Goal: Task Accomplishment & Management: Manage account settings

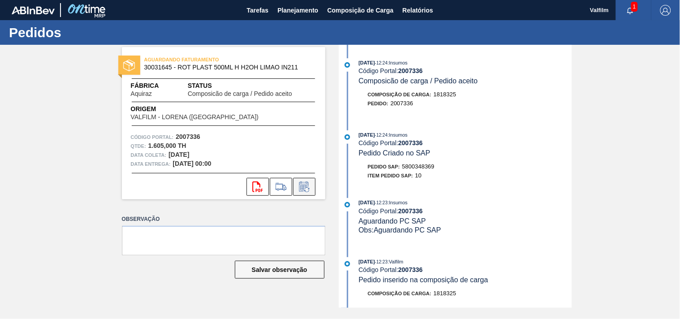
click at [305, 185] on icon at bounding box center [304, 187] width 14 height 11
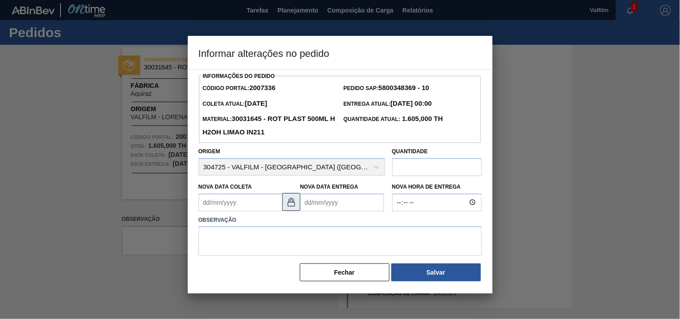
click at [294, 205] on img at bounding box center [291, 202] width 11 height 11
click at [245, 205] on Coleta2007336 "Nova Data Coleta" at bounding box center [241, 203] width 84 height 18
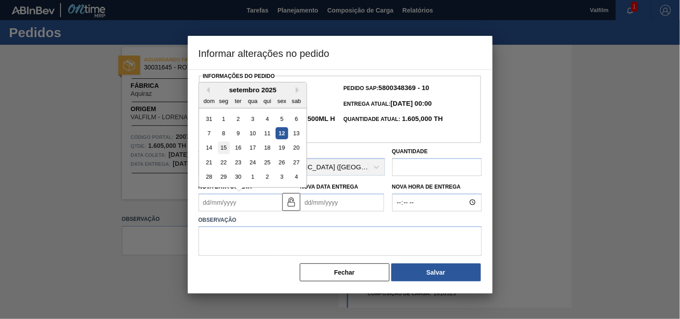
click at [223, 148] on div "15" at bounding box center [223, 148] width 12 height 12
type Coleta2007336 "[DATE]"
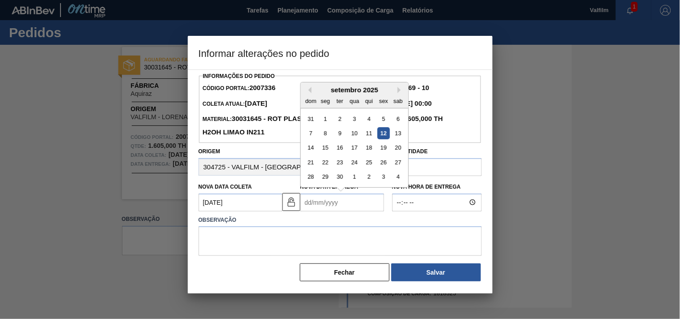
click at [320, 199] on Entrega2007336 "Nova Data Entrega" at bounding box center [342, 203] width 84 height 18
click at [359, 149] on div "17" at bounding box center [354, 148] width 12 height 12
type Entrega2007336 "[DATE]"
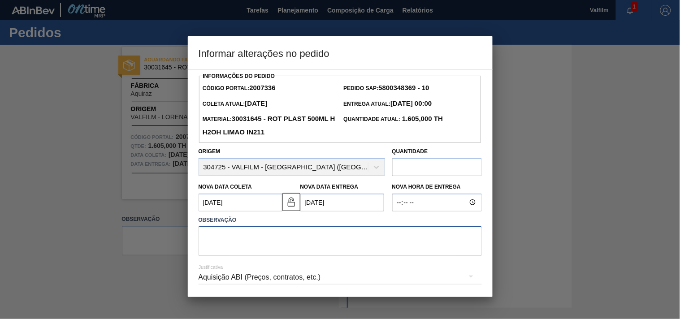
click at [281, 240] on textarea at bounding box center [340, 241] width 283 height 30
type textarea "Data alinhada por e-mail. (Karine - Comercial Itamonte)"
drag, startPoint x: 388, startPoint y: 241, endPoint x: 164, endPoint y: 241, distance: 223.6
click at [164, 241] on div "Informar alterações no pedido Informações do Pedido Código Portal: 2007336 Pedi…" at bounding box center [340, 159] width 680 height 319
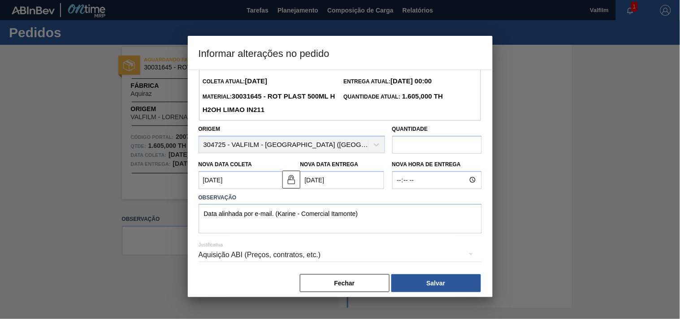
scroll to position [32, 0]
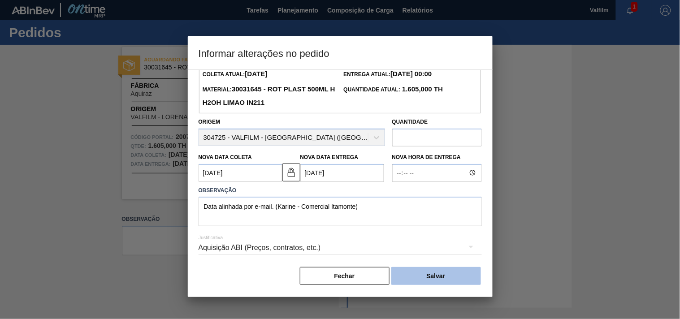
click at [410, 275] on button "Salvar" at bounding box center [436, 276] width 90 height 18
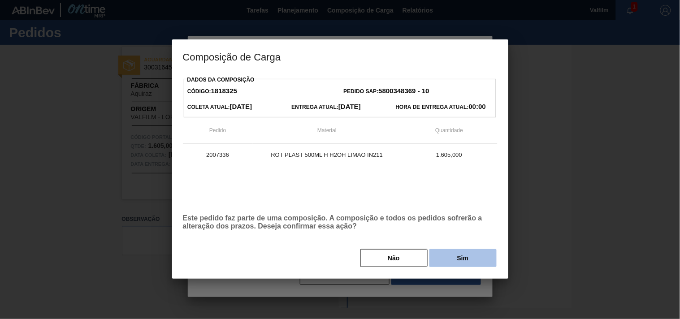
click at [464, 253] on button "Sim" at bounding box center [462, 258] width 67 height 18
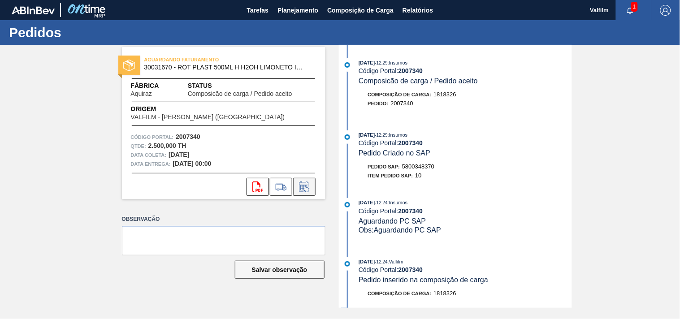
click at [303, 189] on icon at bounding box center [304, 187] width 14 height 11
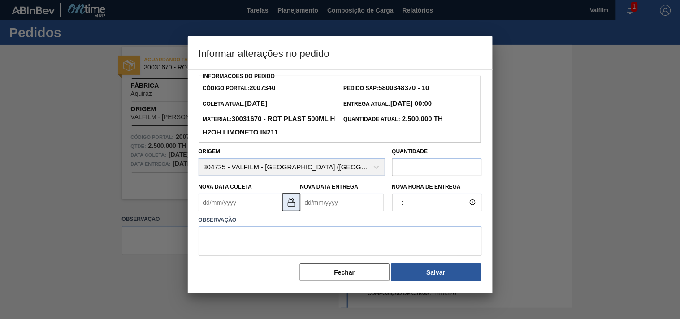
click at [288, 203] on img at bounding box center [291, 202] width 11 height 11
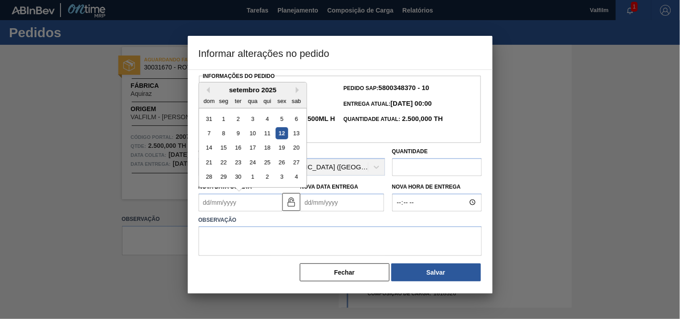
click at [238, 212] on Coleta2007340 "Nova Data Coleta" at bounding box center [241, 203] width 84 height 18
click at [223, 149] on div "15" at bounding box center [223, 148] width 12 height 12
type Coleta2007340 "[DATE]"
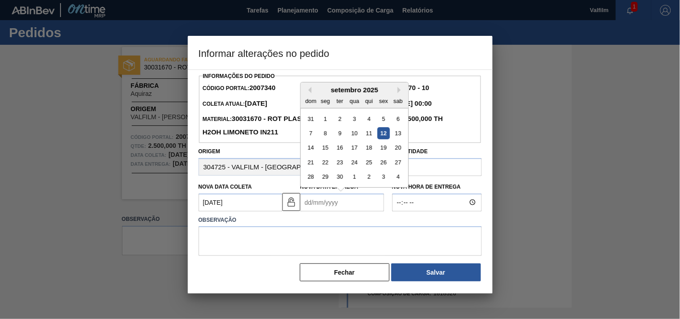
click at [355, 210] on Entrega2007340 "Nova Data Entrega" at bounding box center [342, 203] width 84 height 18
click at [354, 154] on div "17" at bounding box center [354, 148] width 12 height 12
type Entrega2007340 "[DATE]"
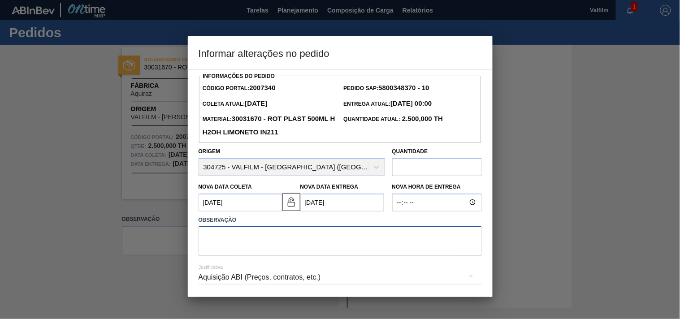
click at [310, 241] on textarea at bounding box center [340, 241] width 283 height 30
paste textarea "2007340"
type textarea "2007340"
drag, startPoint x: 254, startPoint y: 235, endPoint x: 287, endPoint y: 235, distance: 33.2
click at [254, 235] on textarea at bounding box center [340, 241] width 283 height 30
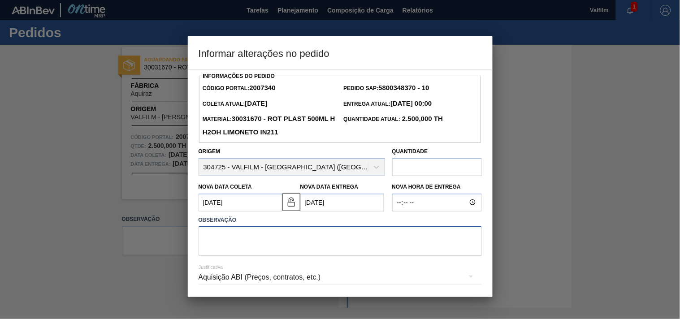
paste textarea "Data alinhada por e-mail. (Karine - Comercial Itamonte)"
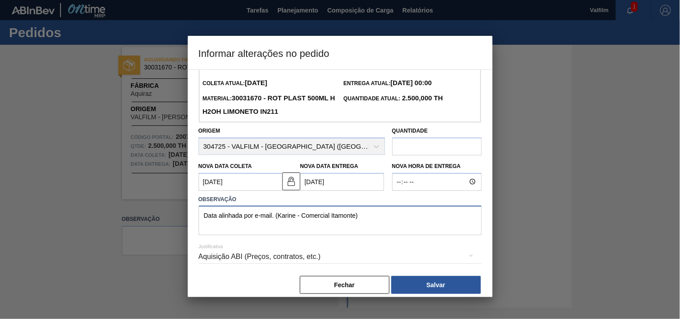
scroll to position [32, 0]
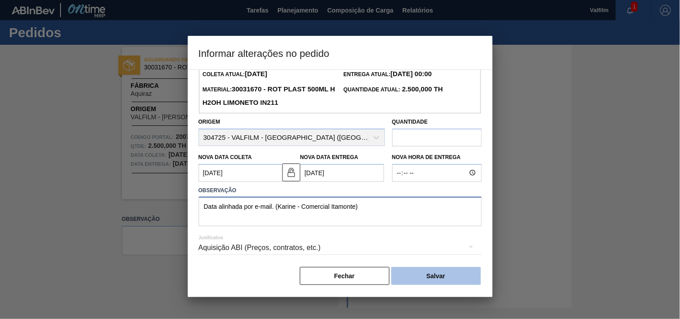
type textarea "Data alinhada por e-mail. (Karine - Comercial Itamonte)"
click at [449, 273] on button "Salvar" at bounding box center [436, 276] width 90 height 18
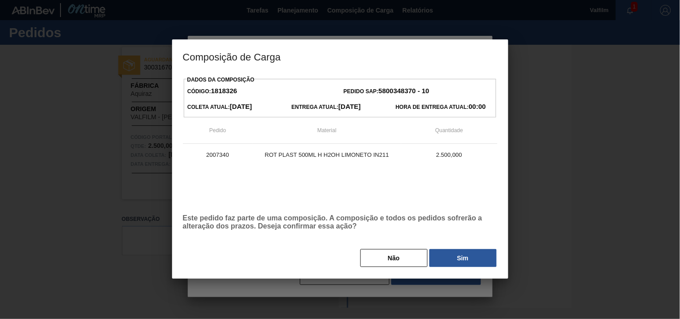
click at [462, 256] on button "Sim" at bounding box center [462, 258] width 67 height 18
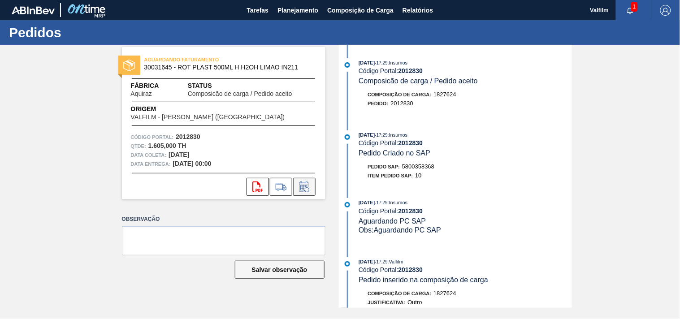
click at [306, 184] on icon at bounding box center [304, 187] width 14 height 11
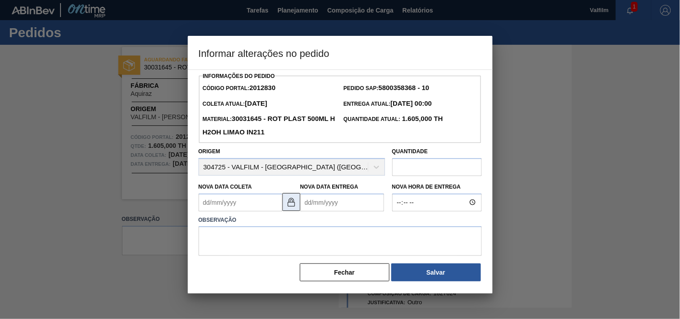
click at [291, 207] on img at bounding box center [291, 202] width 11 height 11
click at [263, 209] on Coleta2012830 "Nova Data Coleta" at bounding box center [241, 203] width 84 height 18
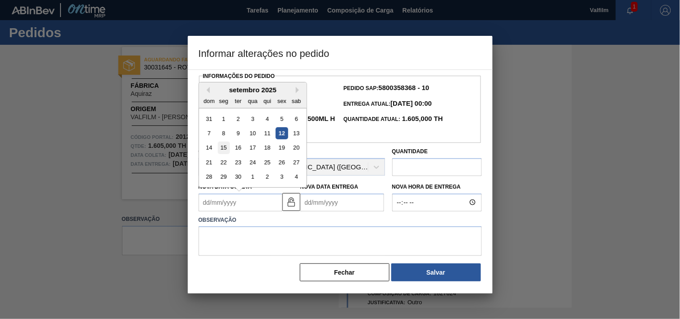
click at [225, 150] on div "15" at bounding box center [223, 148] width 12 height 12
type Coleta2012830 "[DATE]"
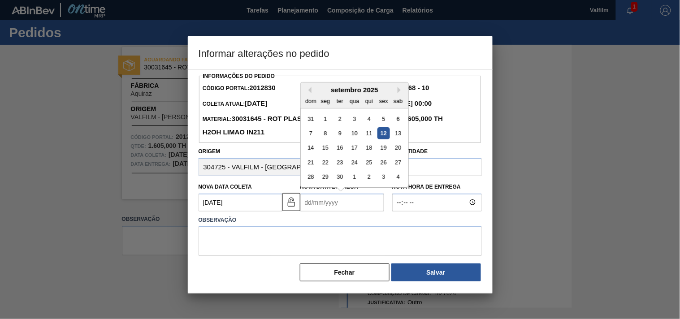
click at [327, 207] on Entrega2012830 "Nova Data Entrega" at bounding box center [342, 203] width 84 height 18
click at [354, 149] on div "17" at bounding box center [354, 148] width 12 height 12
type Entrega2012830 "[DATE]"
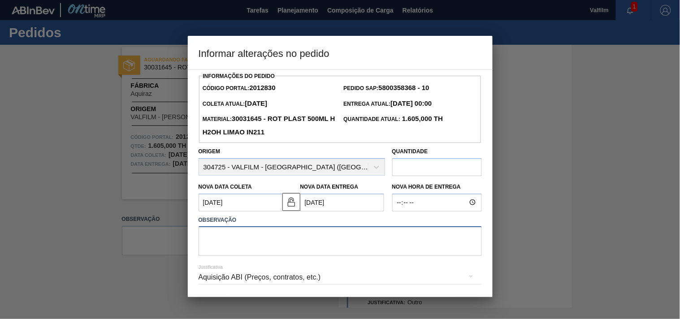
click at [291, 248] on textarea at bounding box center [340, 241] width 283 height 30
drag, startPoint x: 320, startPoint y: 251, endPoint x: 335, endPoint y: 248, distance: 15.1
click at [320, 251] on textarea at bounding box center [340, 241] width 283 height 30
paste textarea "Data alinhada por e-mail. (Karine - Comercial Itamonte)"
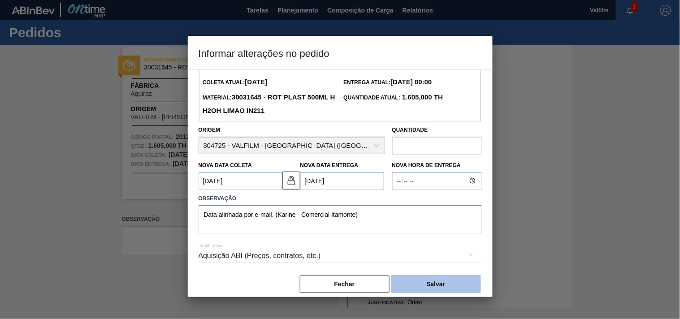
scroll to position [32, 0]
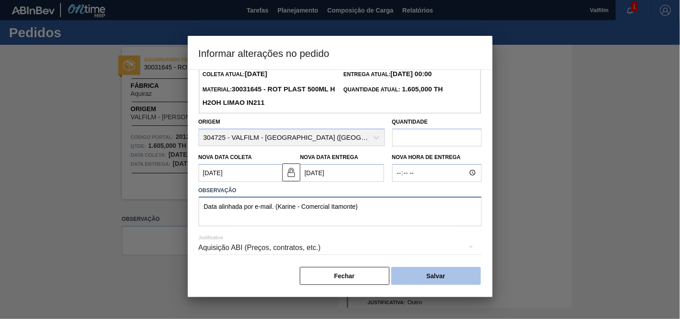
type textarea "Data alinhada por e-mail. (Karine - Comercial Itamonte)"
click at [436, 272] on button "Salvar" at bounding box center [436, 276] width 90 height 18
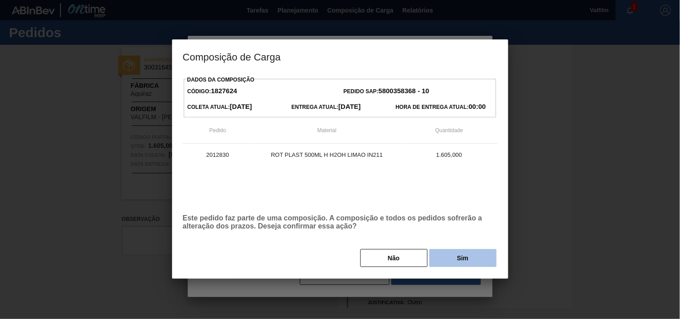
click at [441, 260] on button "Sim" at bounding box center [462, 258] width 67 height 18
